Goal: Check status

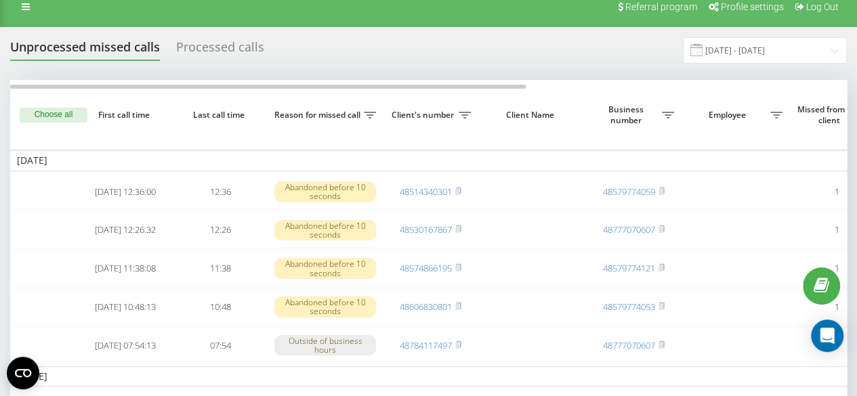
click at [218, 40] on div "Processed calls" at bounding box center [220, 50] width 88 height 21
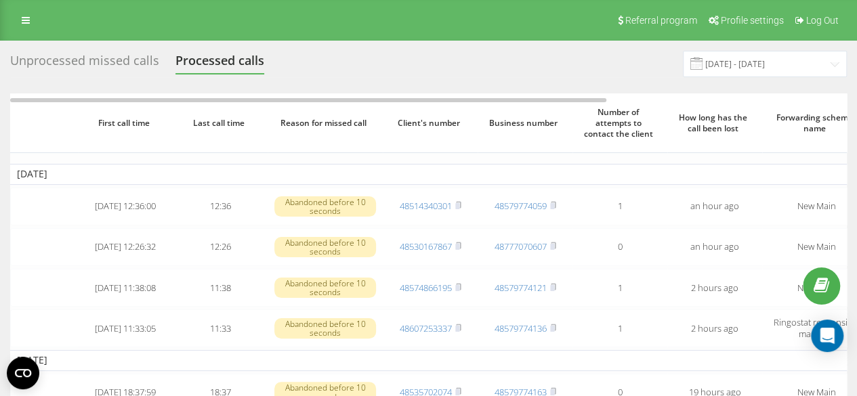
click at [129, 66] on div "Unprocessed missed calls" at bounding box center [84, 64] width 149 height 21
